Goal: Task Accomplishment & Management: Manage account settings

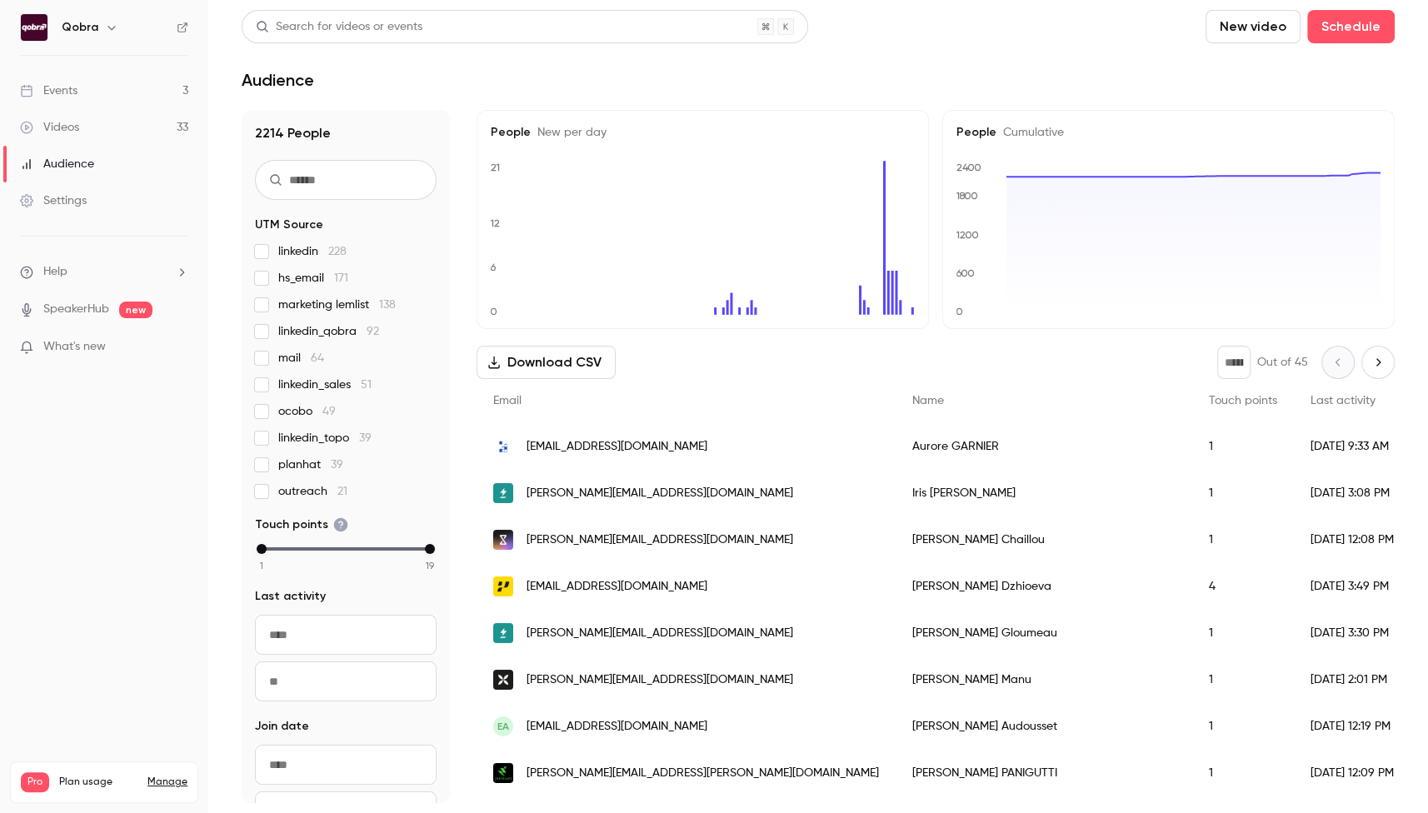
click at [119, 87] on link "Events 3" at bounding box center [104, 90] width 208 height 37
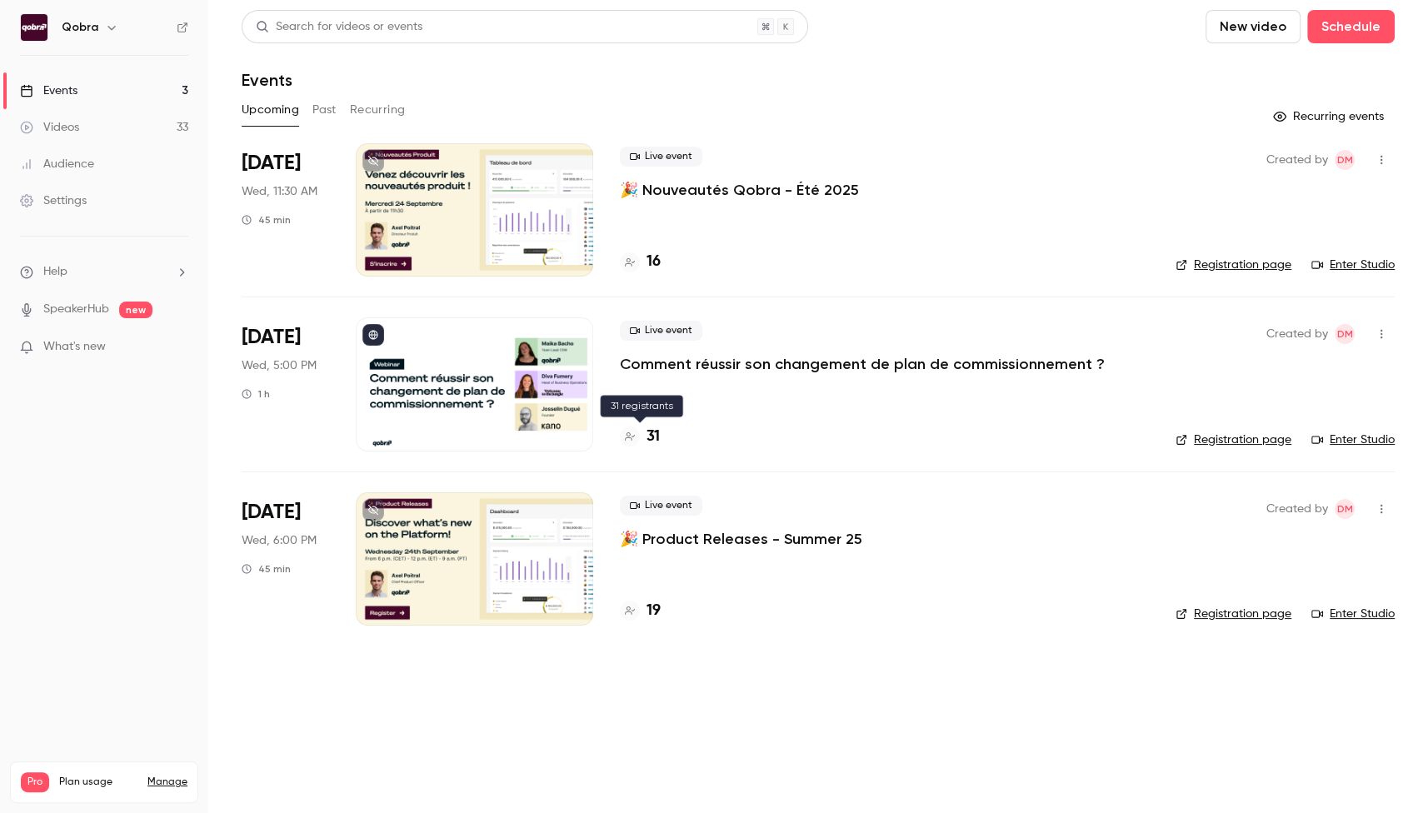
click at [647, 430] on h4 "31" at bounding box center [653, 437] width 13 height 22
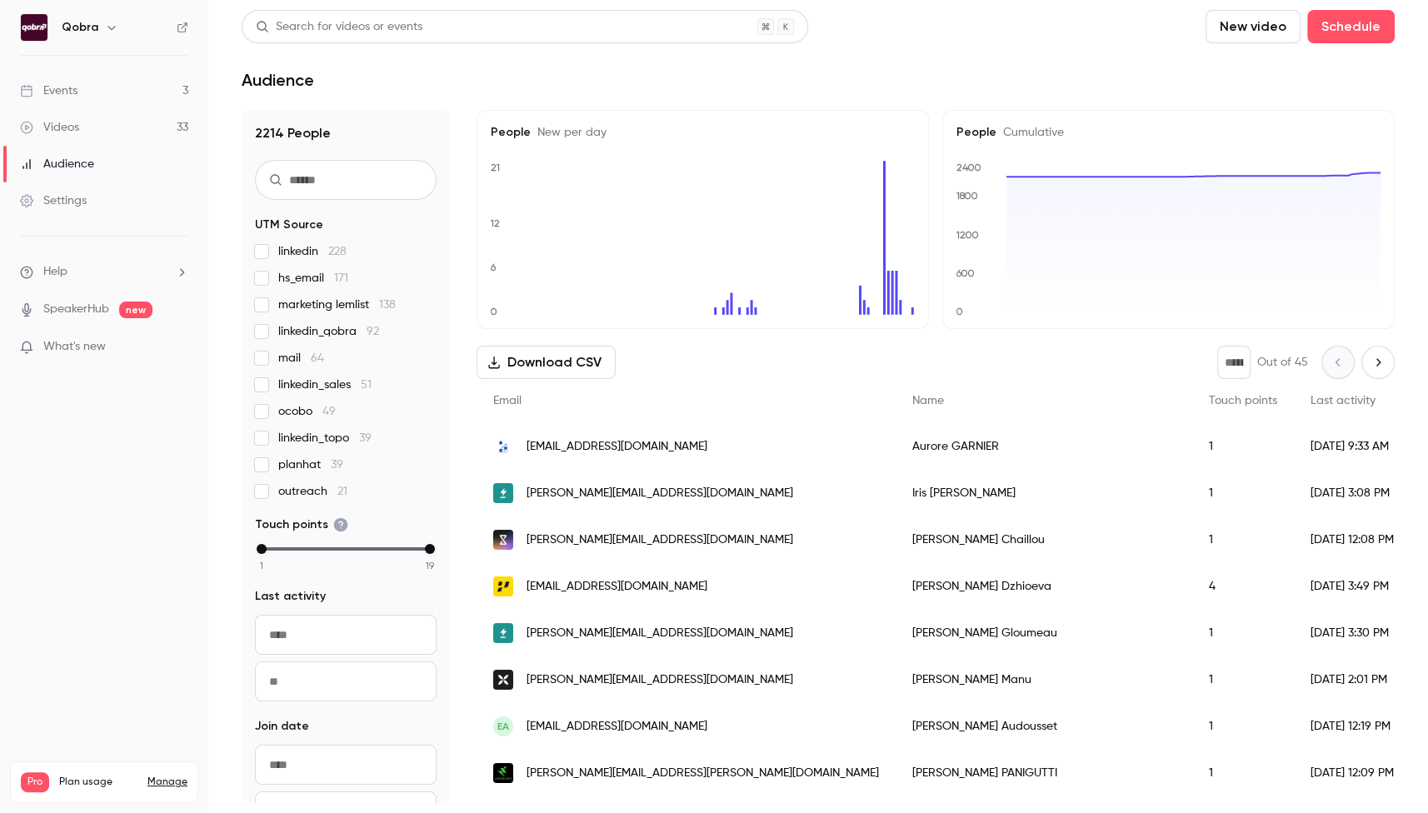
click at [161, 90] on link "Events 3" at bounding box center [104, 90] width 208 height 37
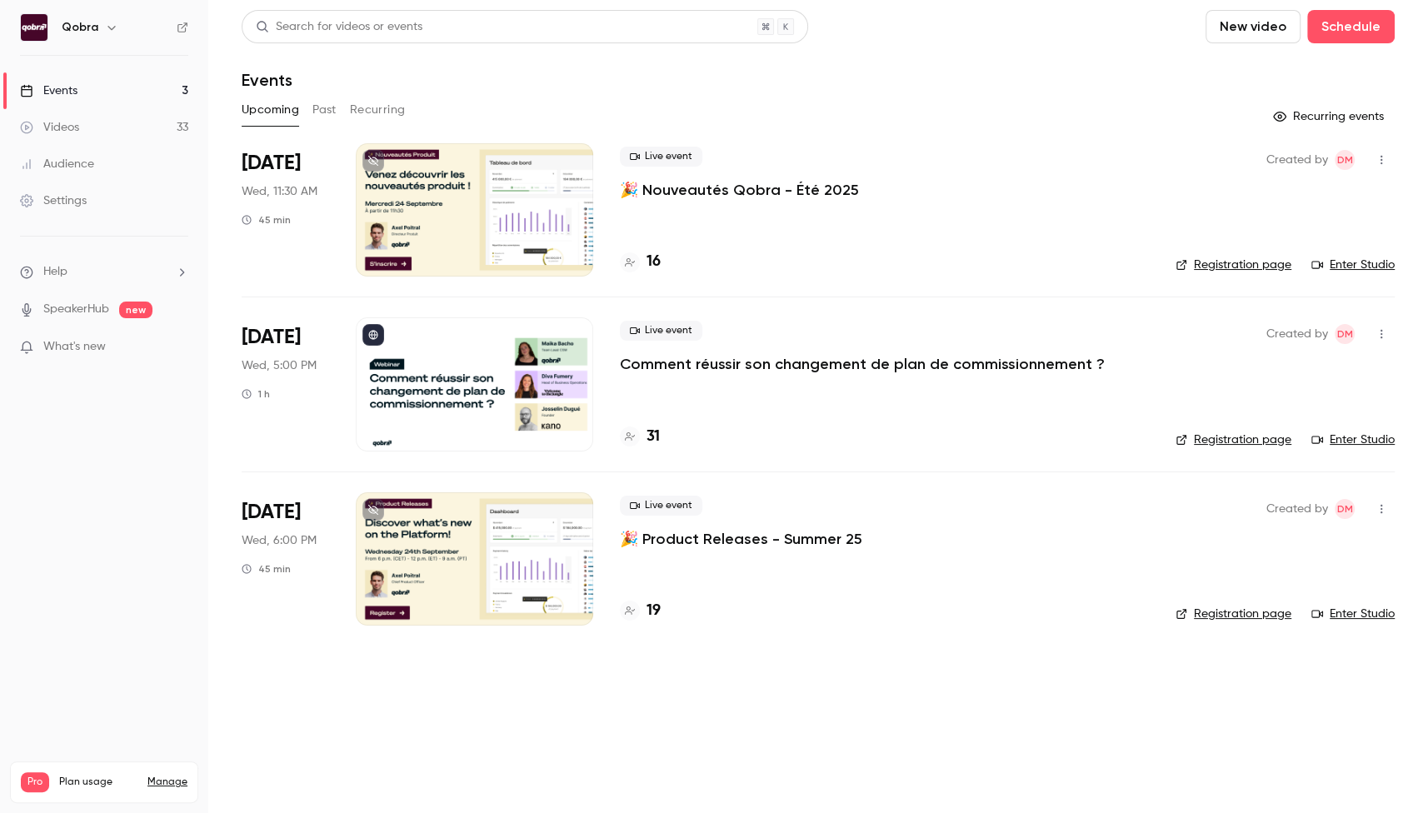
click at [528, 440] on div at bounding box center [474, 383] width 237 height 133
click at [648, 435] on h4 "31" at bounding box center [653, 437] width 13 height 22
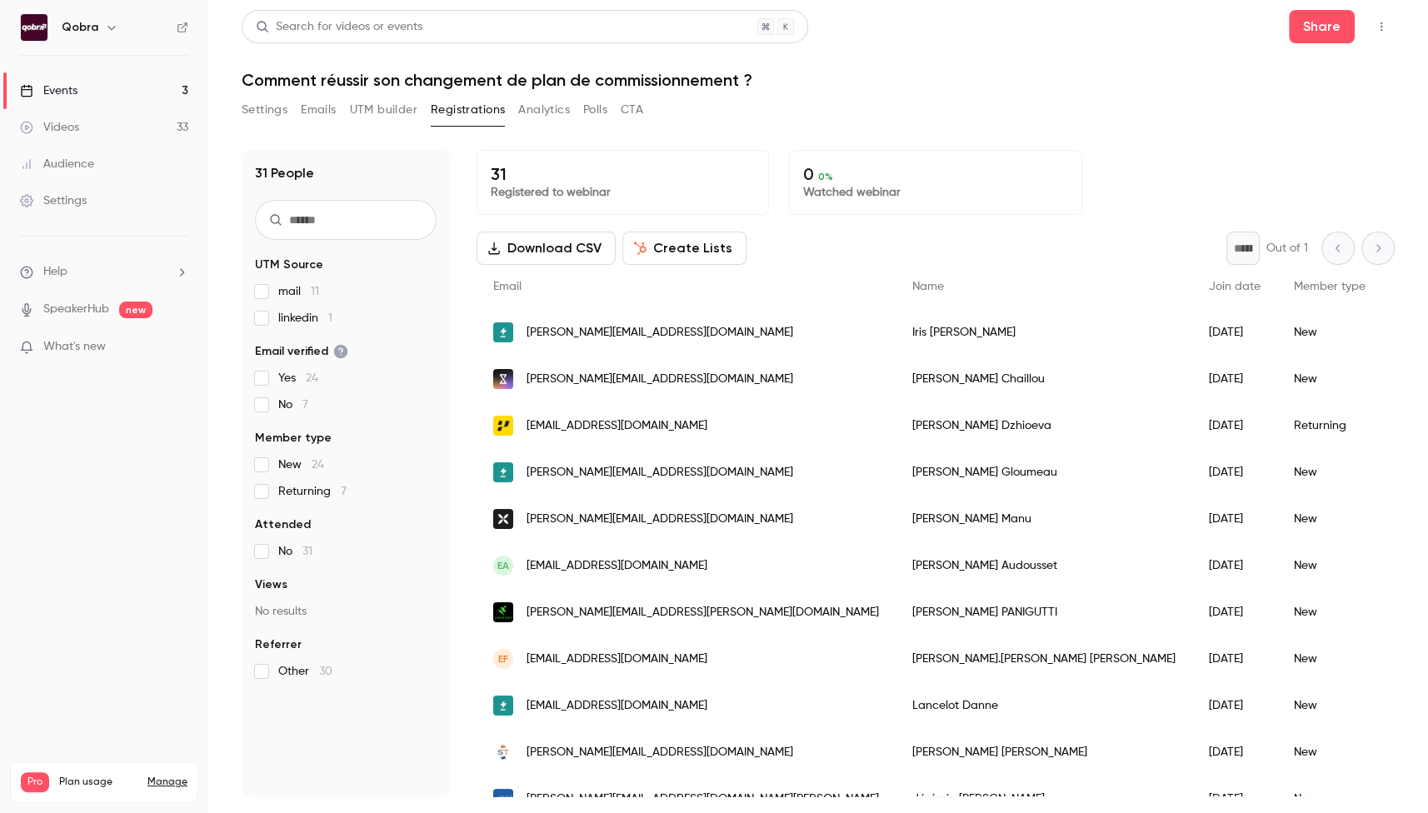
click at [312, 117] on button "Emails" at bounding box center [318, 110] width 35 height 27
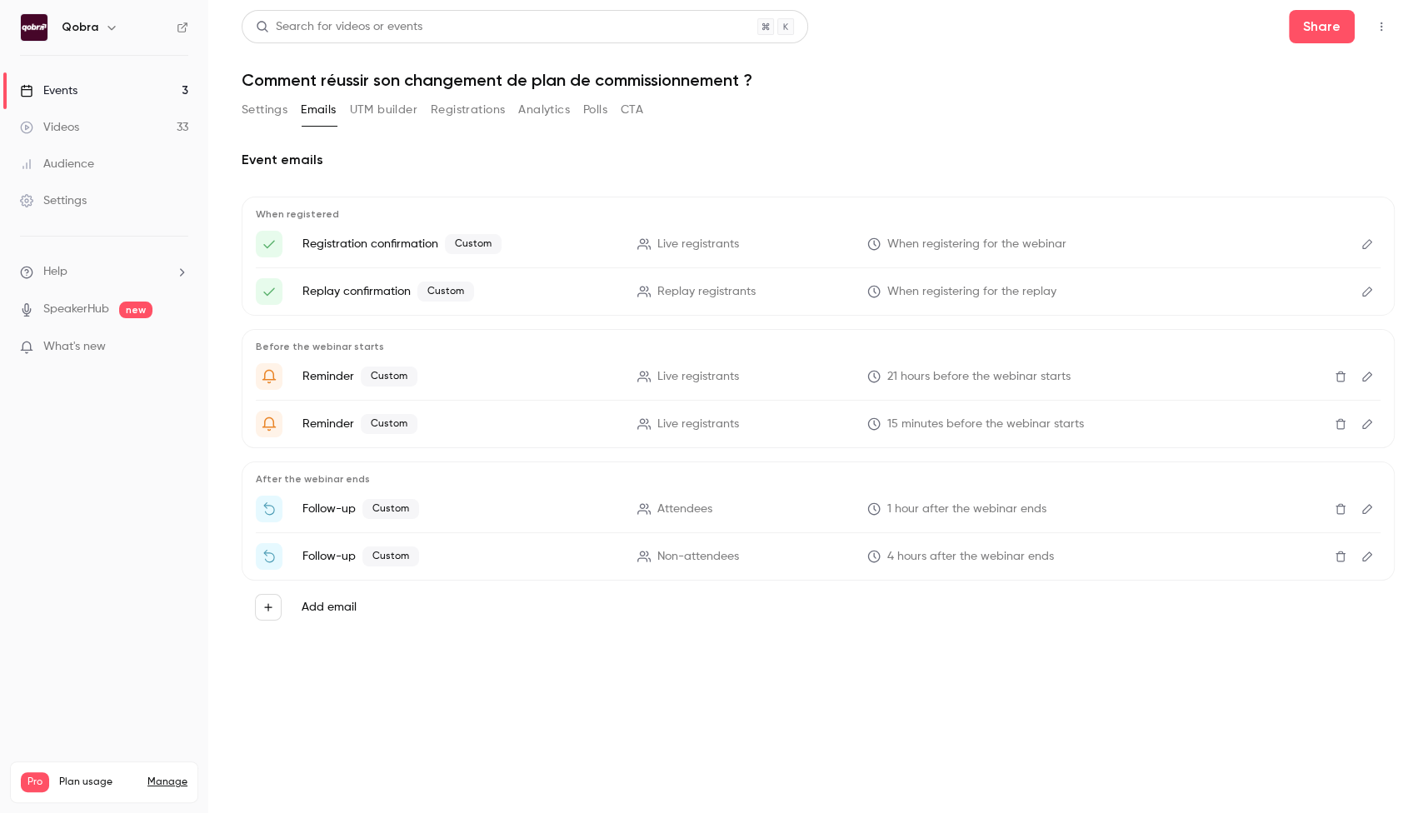
click at [469, 117] on button "Registrations" at bounding box center [468, 110] width 74 height 27
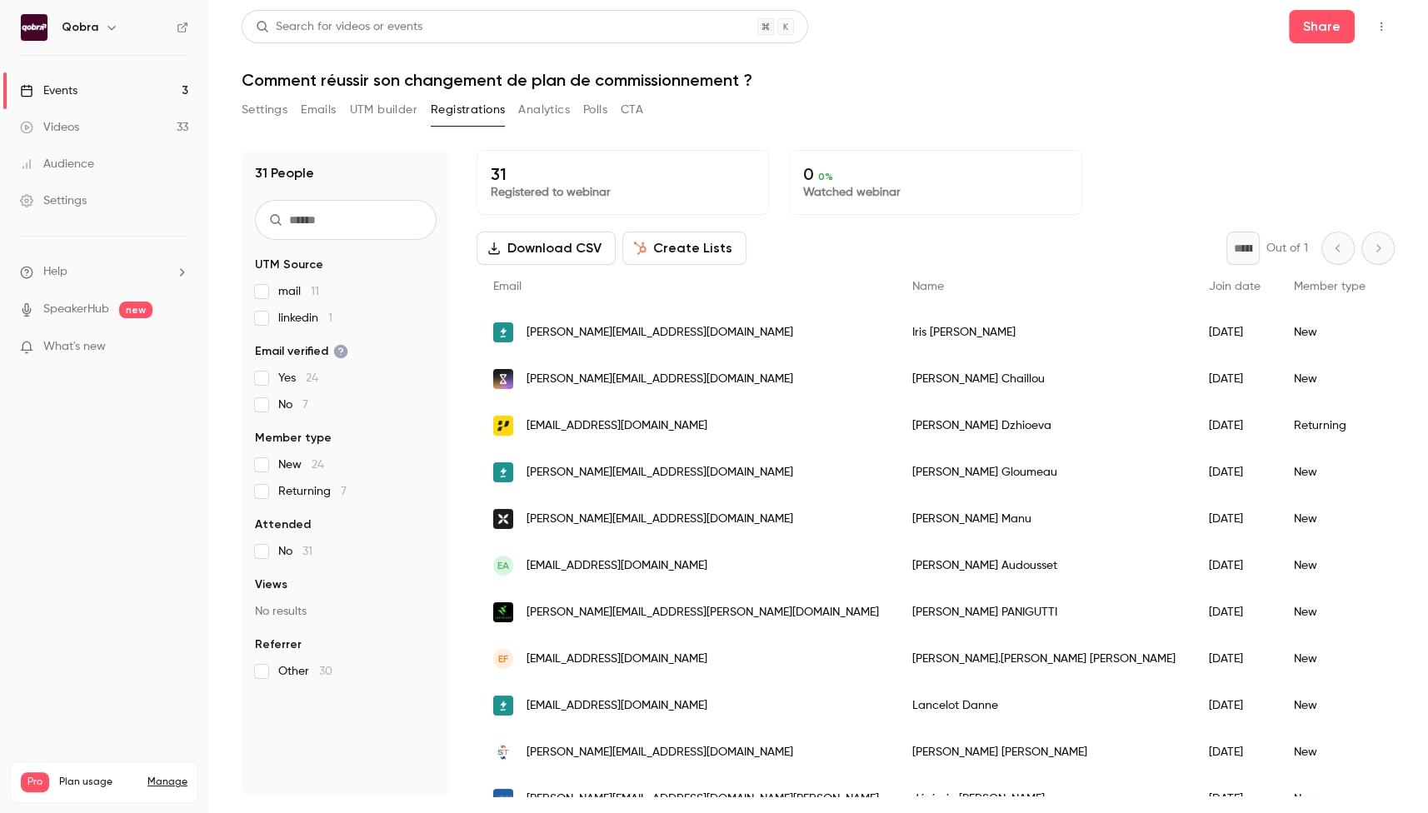
click at [264, 117] on button "Settings" at bounding box center [265, 110] width 46 height 27
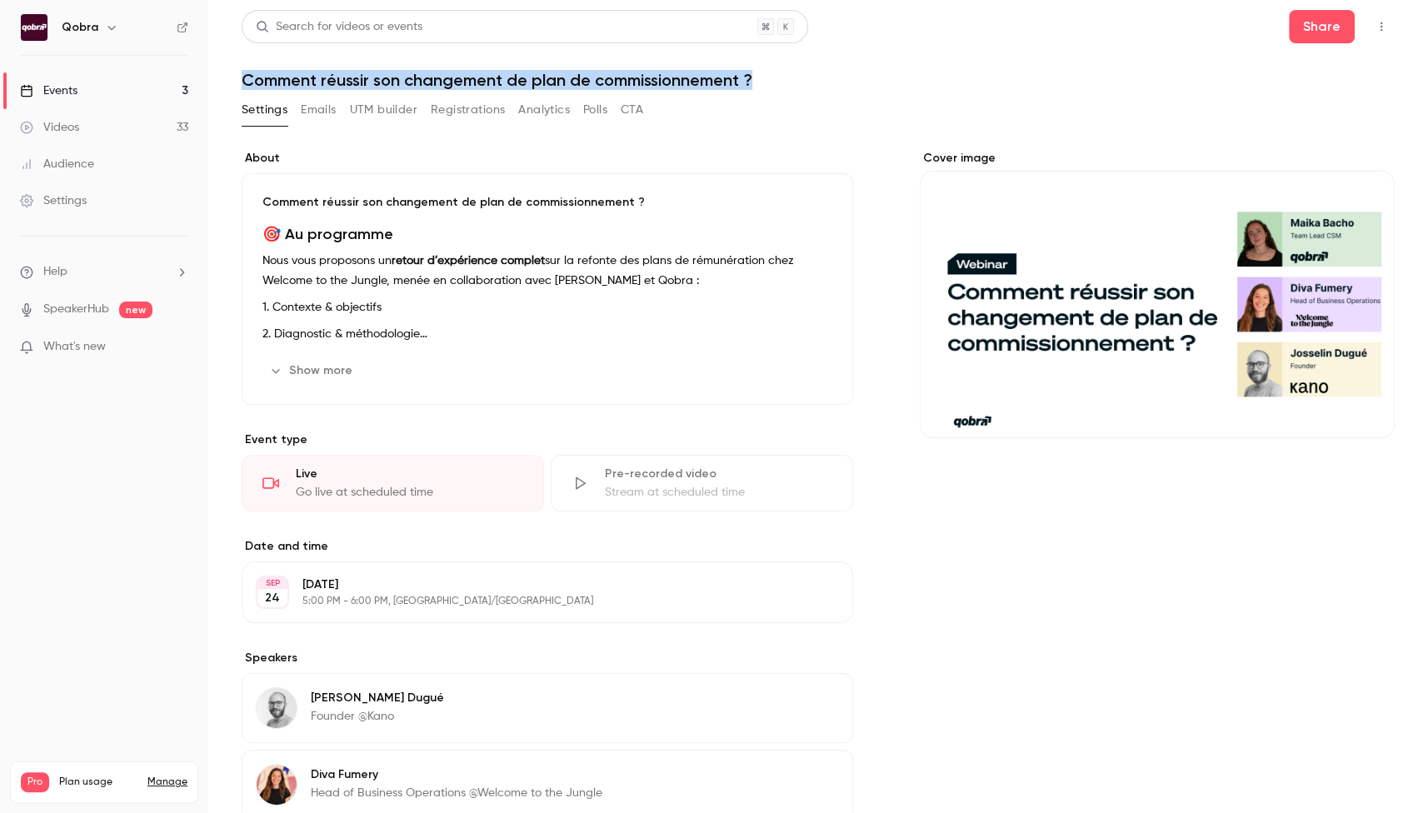
drag, startPoint x: 784, startPoint y: 88, endPoint x: 242, endPoint y: 79, distance: 541.7
click at [242, 78] on h1 "Comment réussir son changement de plan de commissionnement ?" at bounding box center [818, 80] width 1153 height 20
copy h1 "Comment réussir son changement de plan de commissionnement ?"
click at [315, 104] on button "Emails" at bounding box center [318, 110] width 35 height 27
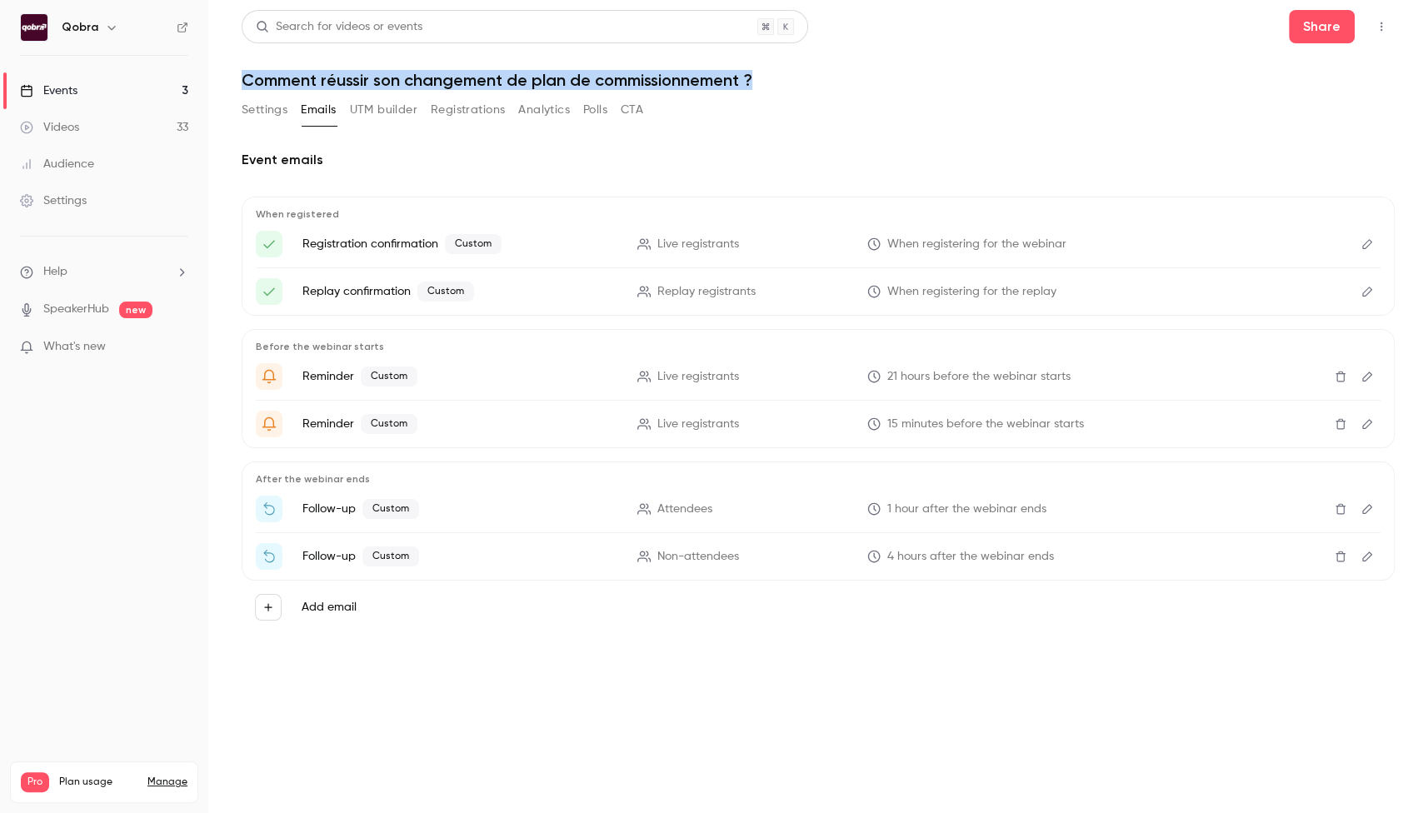
click at [410, 97] on button "UTM builder" at bounding box center [383, 110] width 67 height 27
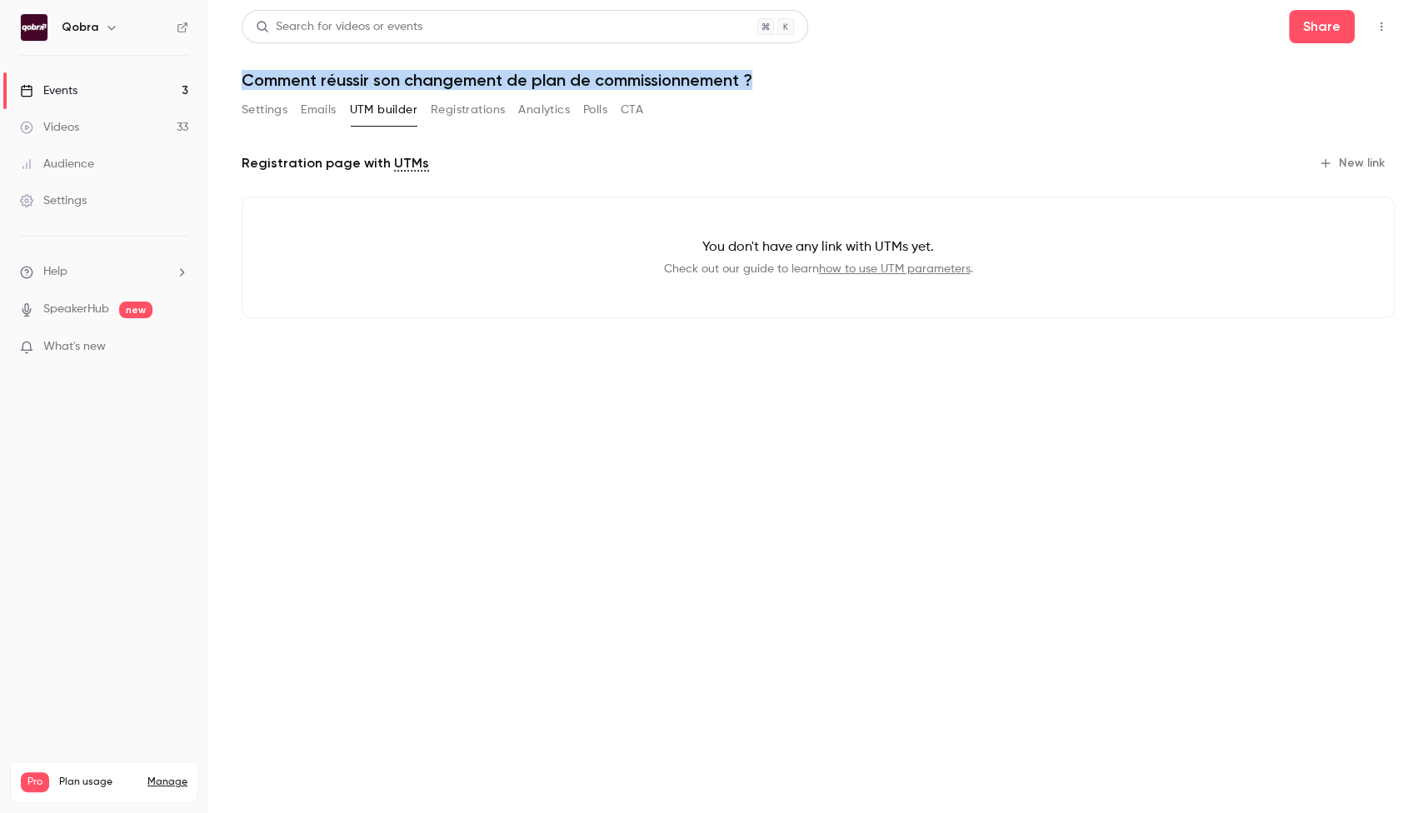
click at [448, 97] on button "Registrations" at bounding box center [468, 110] width 74 height 27
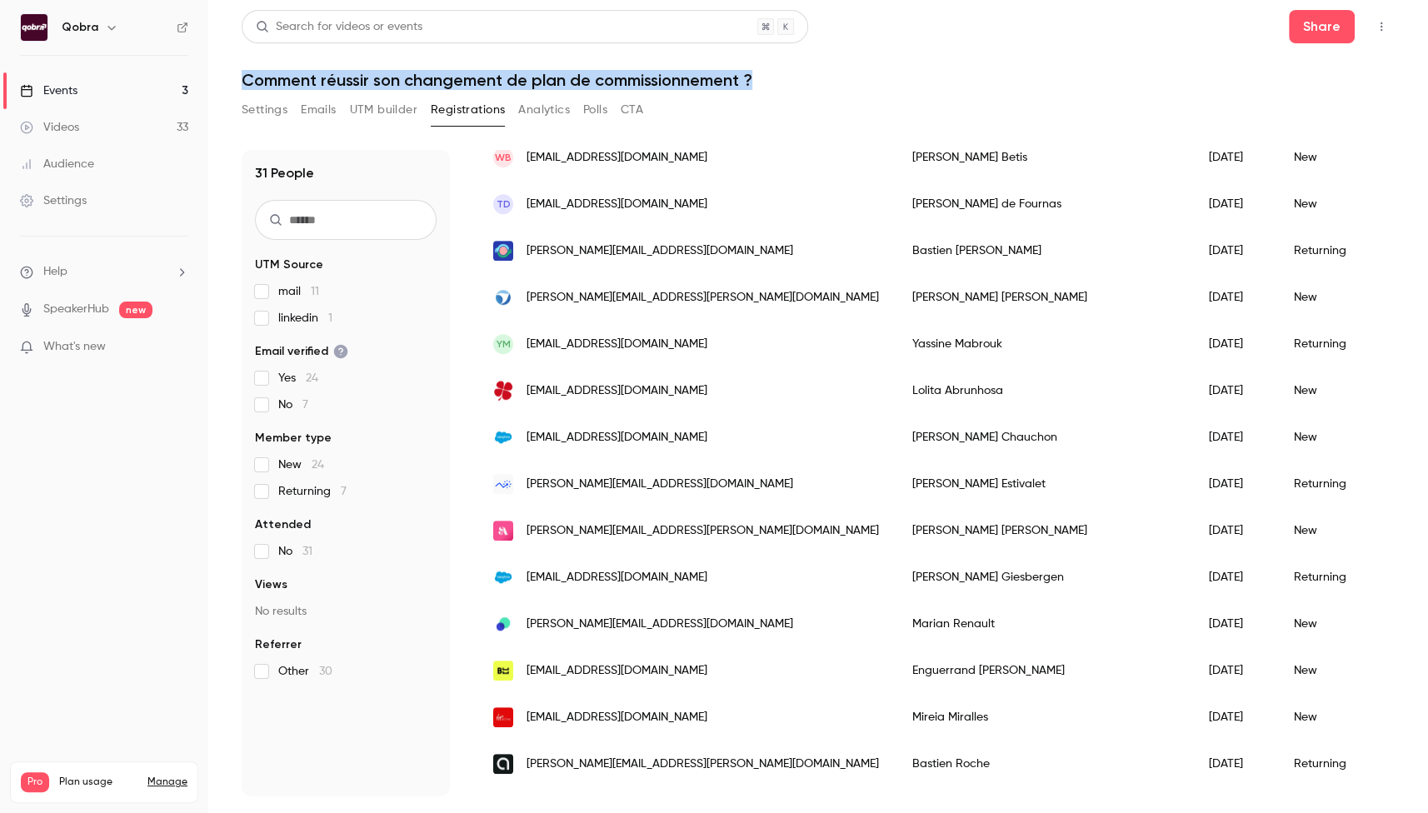
scroll to position [750, 0]
